Goal: Transaction & Acquisition: Purchase product/service

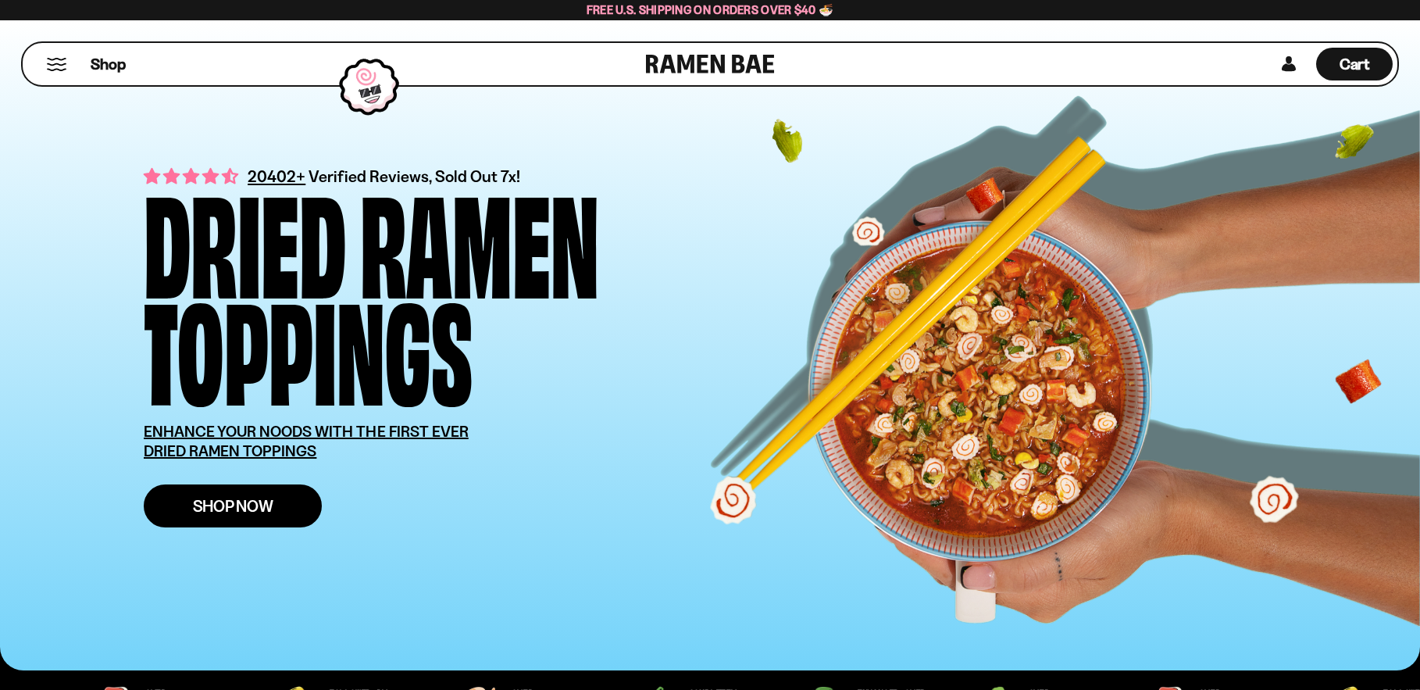
click at [226, 510] on span "Shop Now" at bounding box center [233, 505] width 80 height 16
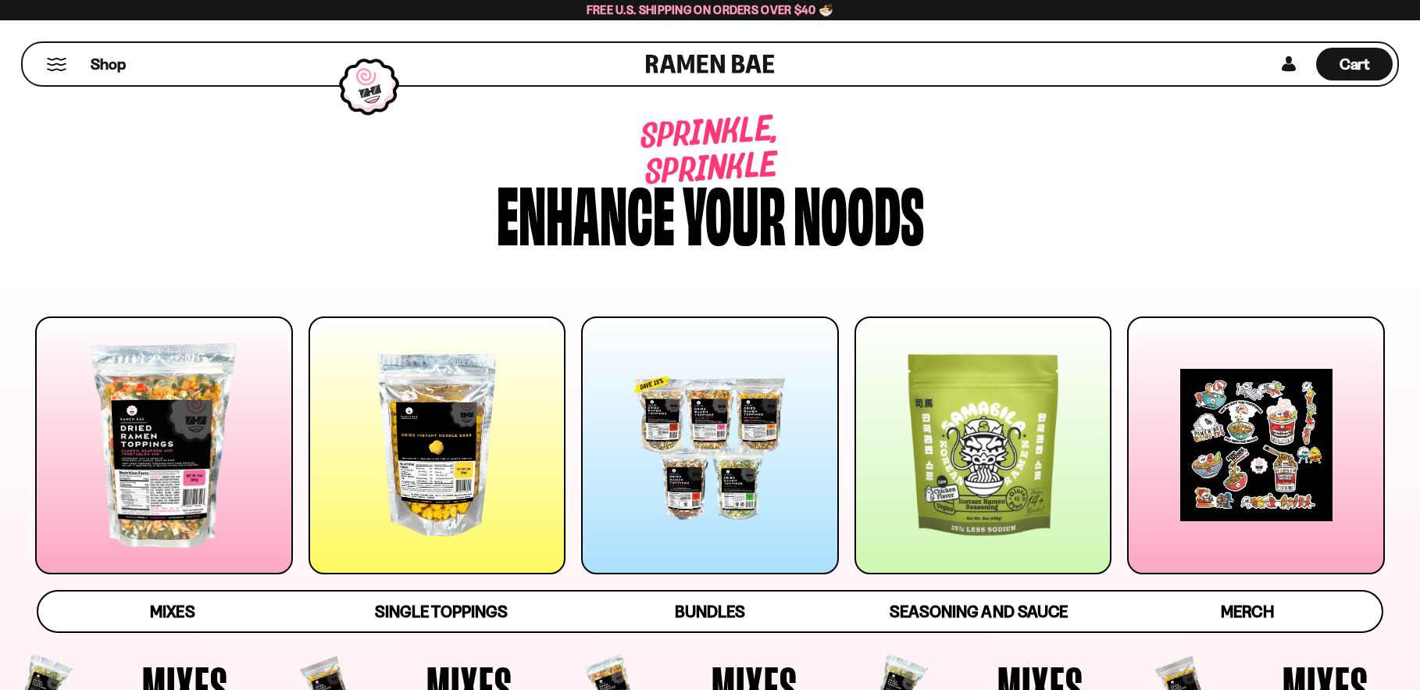
click at [191, 455] on div at bounding box center [164, 445] width 258 height 258
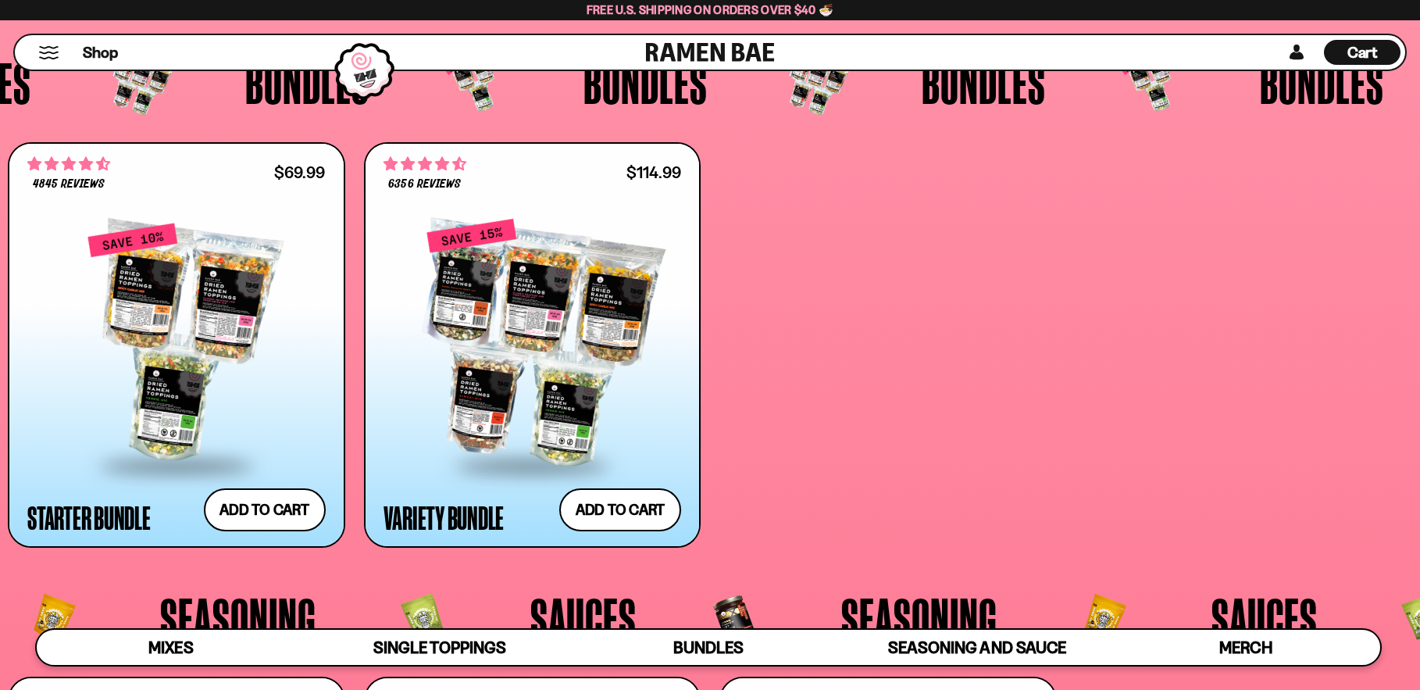
scroll to position [3909, 0]
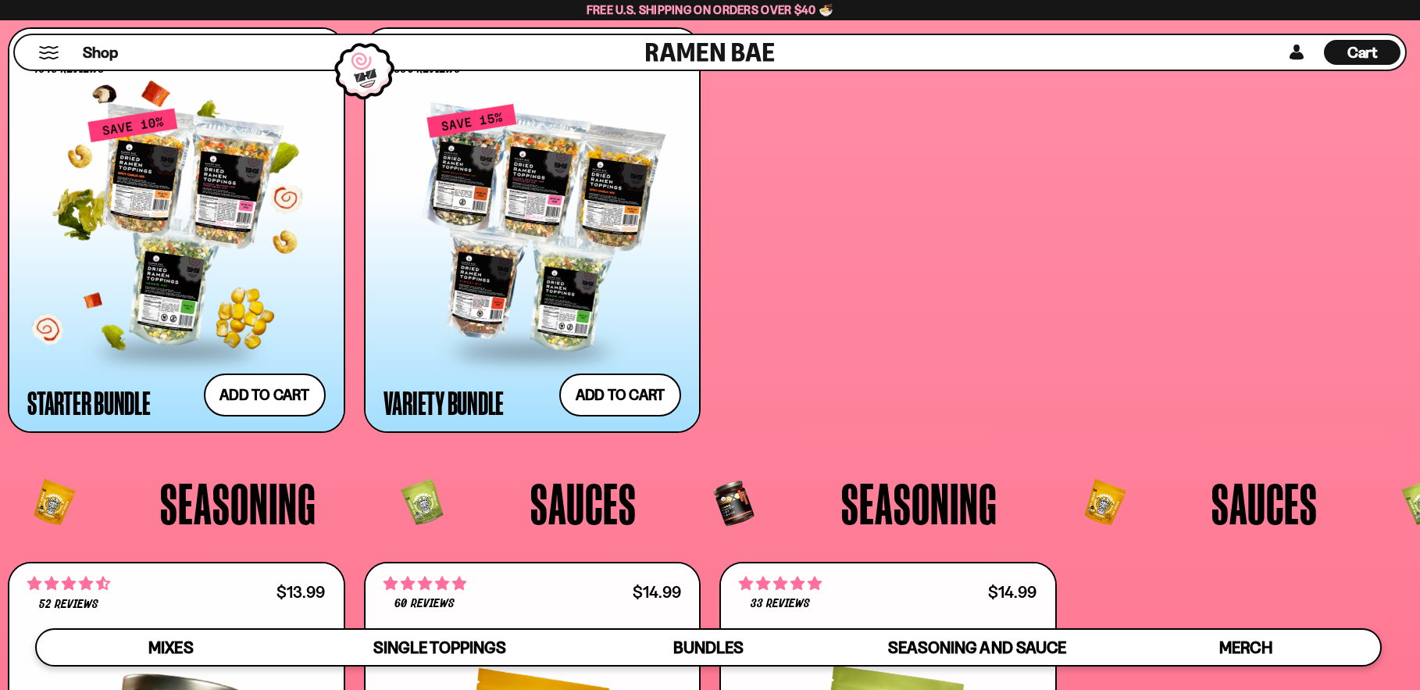
click at [198, 273] on div at bounding box center [176, 227] width 298 height 241
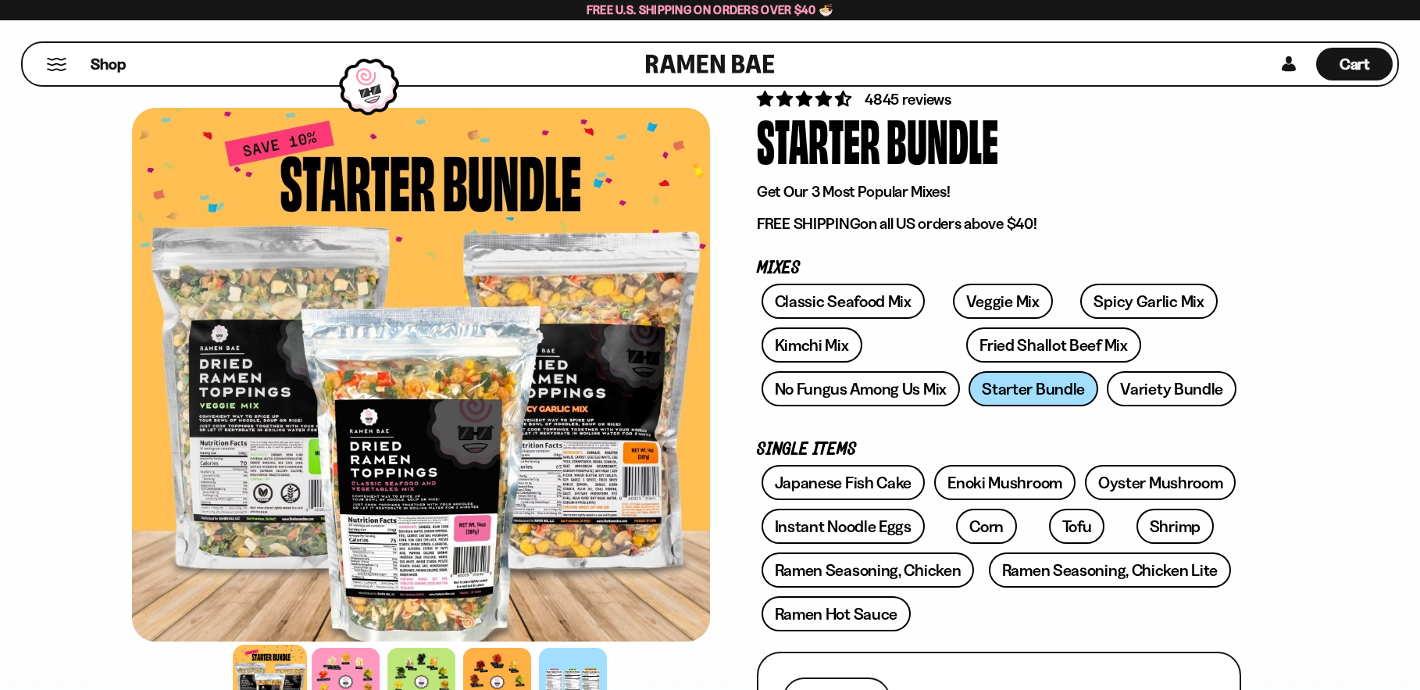
scroll to position [78, 0]
click at [1149, 384] on link "Variety Bundle" at bounding box center [1172, 387] width 130 height 35
